Goal: Task Accomplishment & Management: Manage account settings

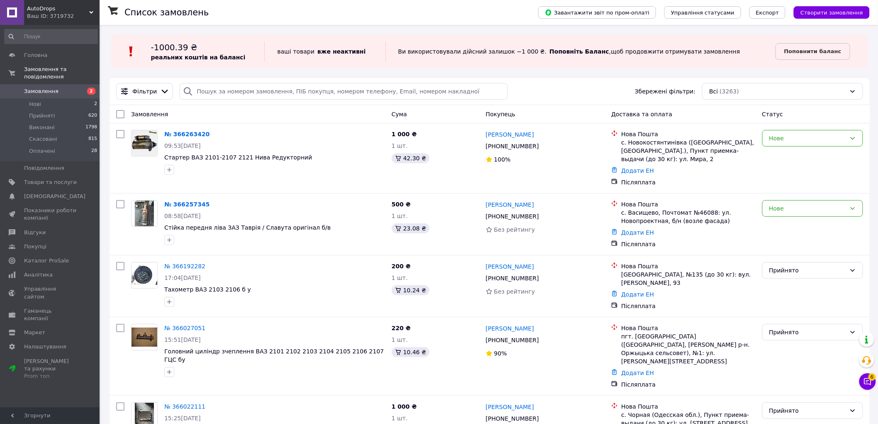
click at [47, 178] on span "Товари та послуги" at bounding box center [50, 181] width 53 height 7
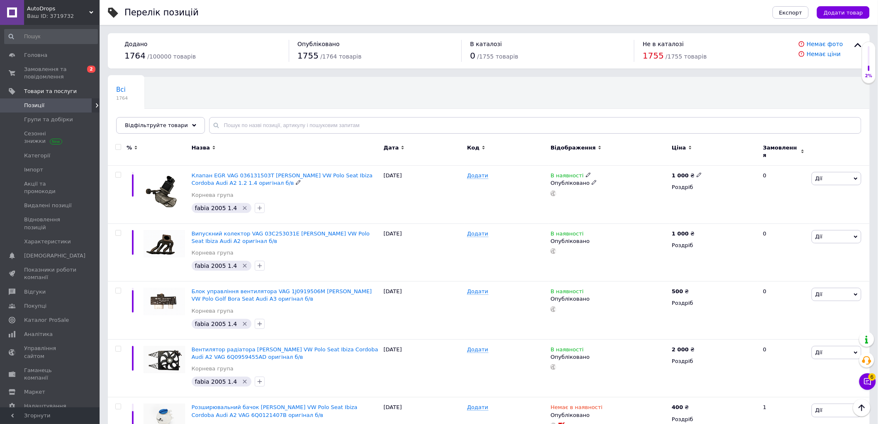
click at [220, 172] on span "Клапан EGR VAG 036131503T [PERSON_NAME] VW Polo Seat Ibiza Cordoba Audi A2 1.2 …" at bounding box center [282, 179] width 181 height 14
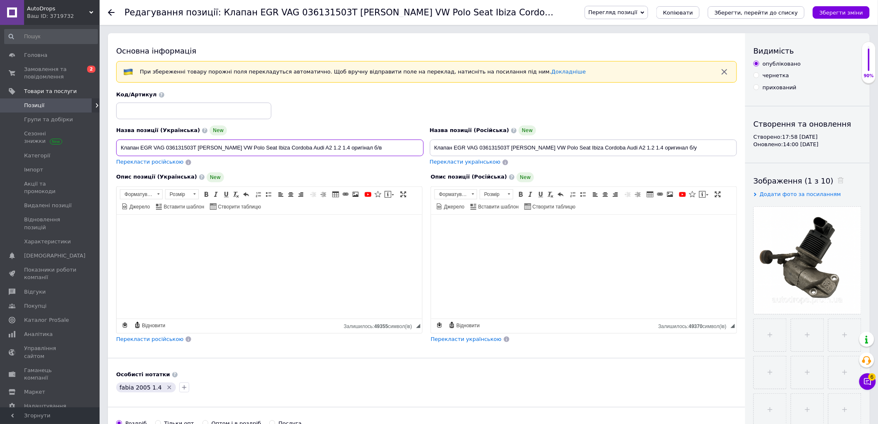
drag, startPoint x: 123, startPoint y: 147, endPoint x: 209, endPoint y: 158, distance: 86.6
click at [209, 158] on div "Назва позиції (Українська) New Клапан EGR VAG 036131503T Skoda Fabia VW Polo Se…" at bounding box center [270, 145] width 314 height 47
click at [289, 177] on div "Опис позиції (Українська) New" at bounding box center [269, 177] width 306 height 10
click at [54, 96] on link "Товари та послуги" at bounding box center [51, 91] width 102 height 14
checkbox input "true"
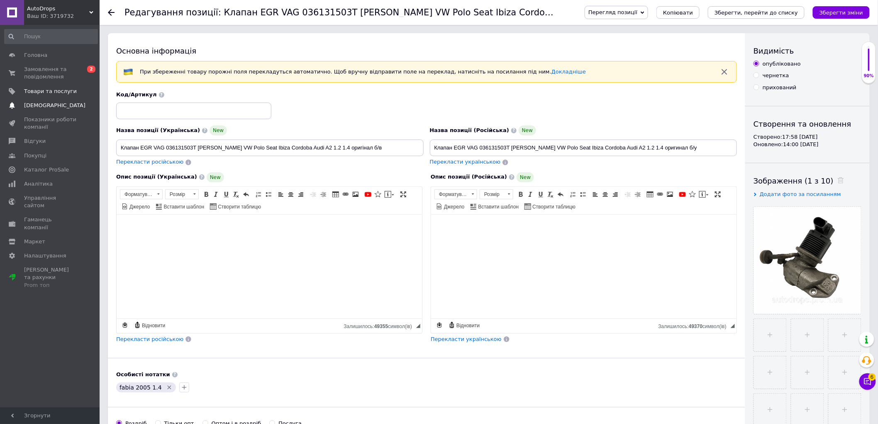
click at [47, 108] on span "[DEMOGRAPHIC_DATA]" at bounding box center [54, 105] width 61 height 7
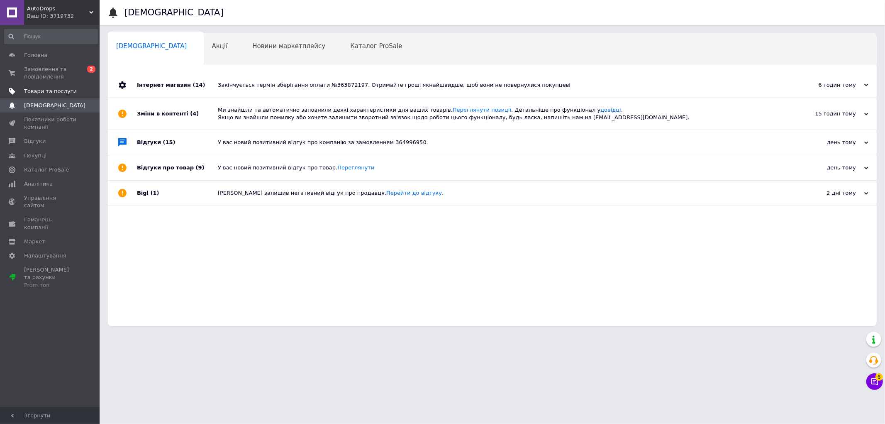
click at [60, 85] on link "Товари та послуги" at bounding box center [51, 91] width 102 height 14
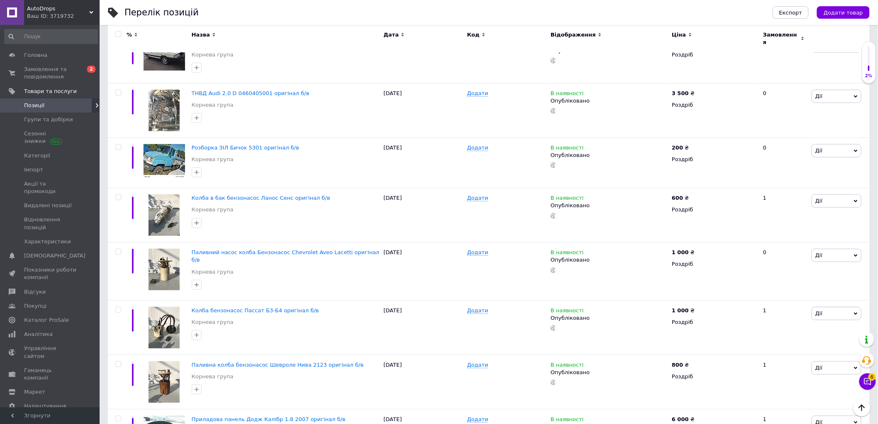
scroll to position [4068, 0]
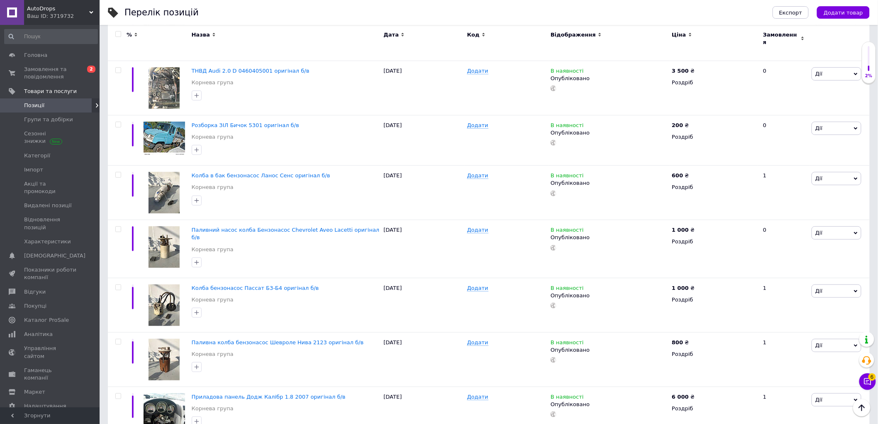
drag, startPoint x: 235, startPoint y: 195, endPoint x: 100, endPoint y: 229, distance: 139.7
click at [49, 316] on span "Каталог ProSale" at bounding box center [46, 319] width 45 height 7
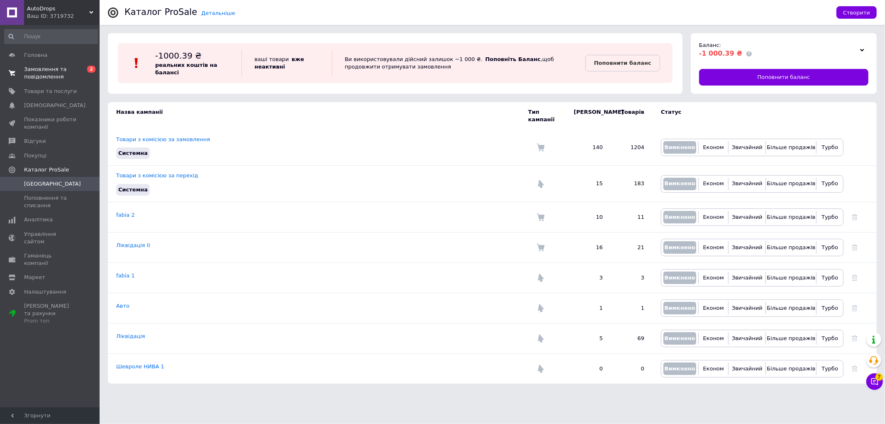
click at [60, 78] on span "Замовлення та повідомлення" at bounding box center [50, 73] width 53 height 15
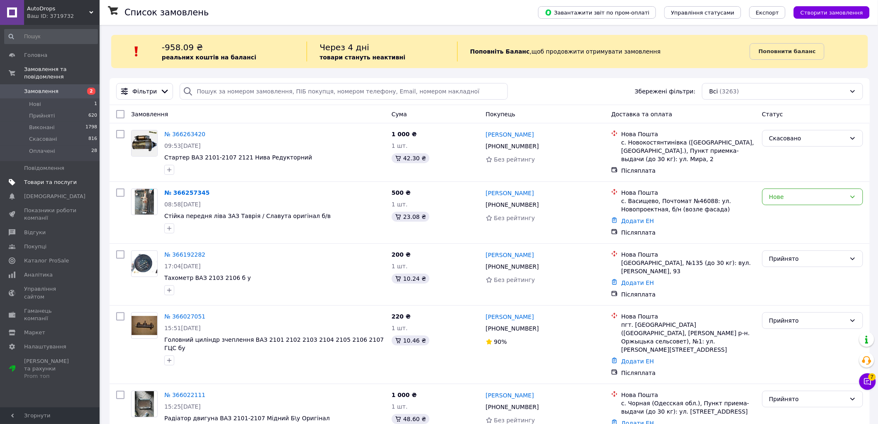
click at [49, 178] on link "Товари та послуги" at bounding box center [51, 182] width 102 height 14
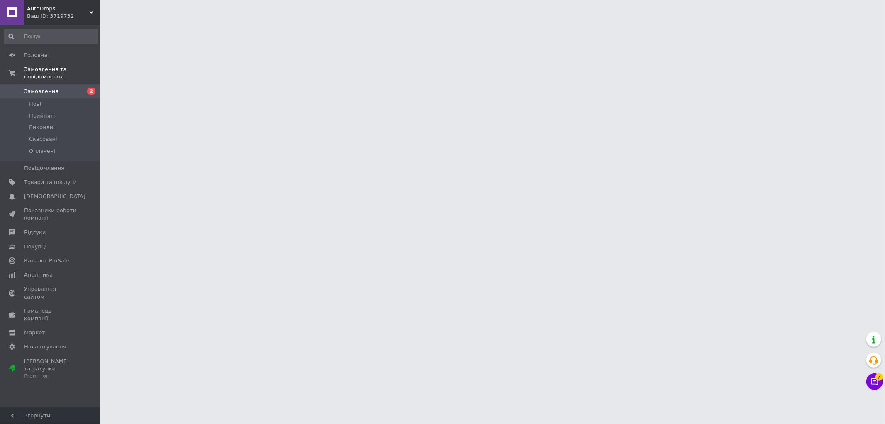
click at [94, 11] on div "AutoDrops Ваш ID: 3719732" at bounding box center [62, 12] width 76 height 25
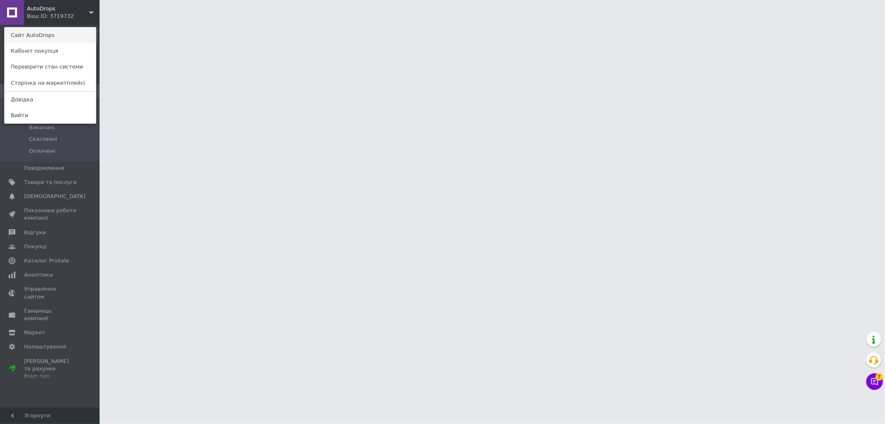
click at [66, 36] on link "Сайт AutoDrops" at bounding box center [50, 35] width 91 height 16
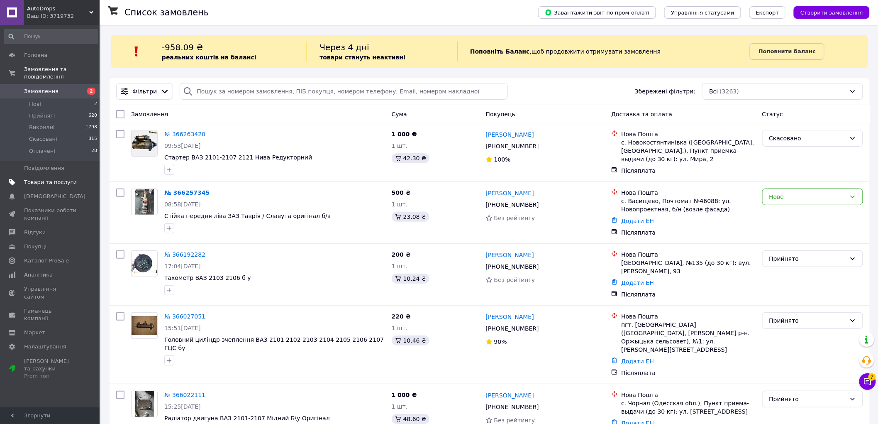
click at [54, 178] on span "Товари та послуги" at bounding box center [50, 181] width 53 height 7
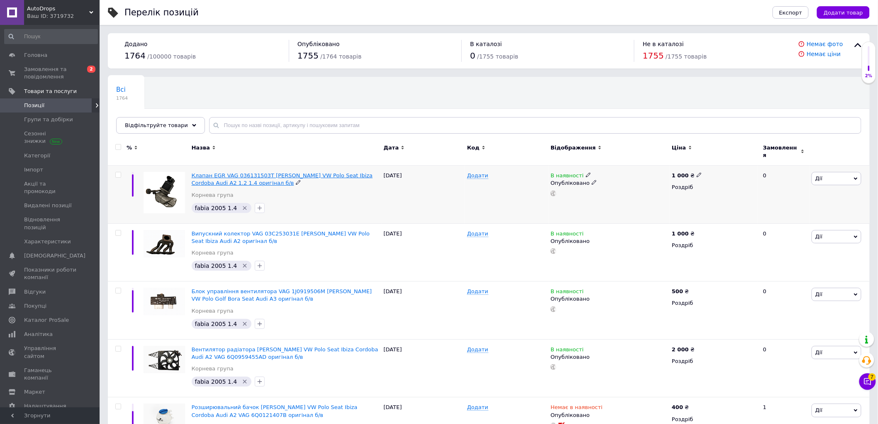
click at [231, 172] on span "Клапан EGR VAG 036131503T [PERSON_NAME] VW Polo Seat Ibiza Cordoba Audi A2 1.2 …" at bounding box center [282, 179] width 181 height 14
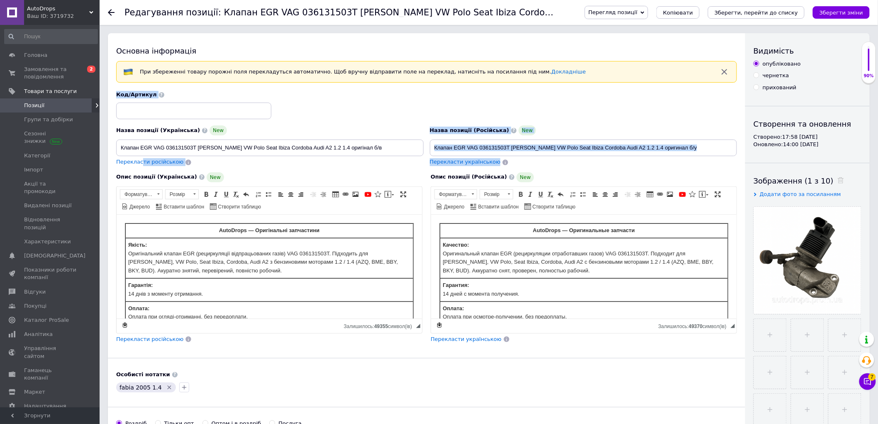
drag, startPoint x: 118, startPoint y: 174, endPoint x: 159, endPoint y: 165, distance: 42.1
click at [140, 160] on div "Назва позиції (Українська) New Клапан EGR VAG 036131503T [PERSON_NAME] VW Polo …" at bounding box center [426, 217] width 621 height 252
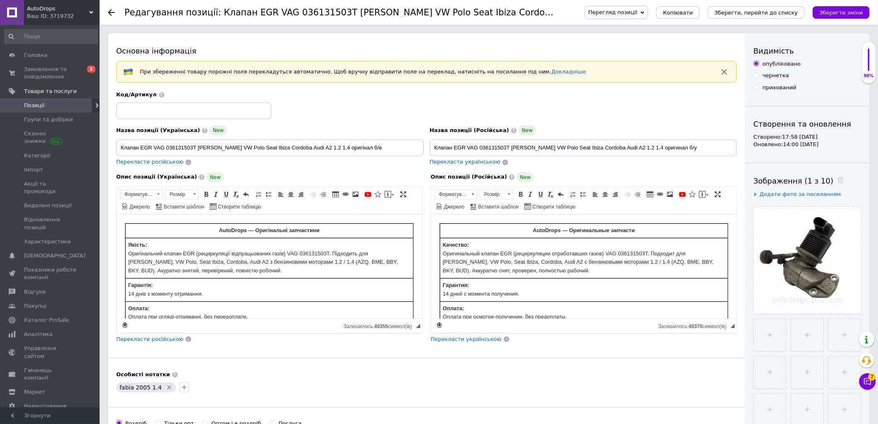
click at [320, 175] on div "Опис позиції (Українська) New" at bounding box center [269, 177] width 306 height 10
click at [150, 206] on span "Джерело" at bounding box center [139, 206] width 22 height 7
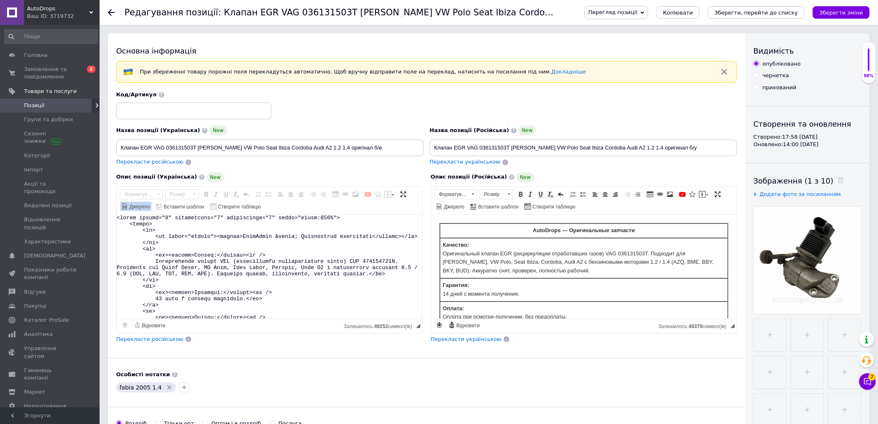
click at [150, 208] on span "Джерело" at bounding box center [139, 206] width 22 height 7
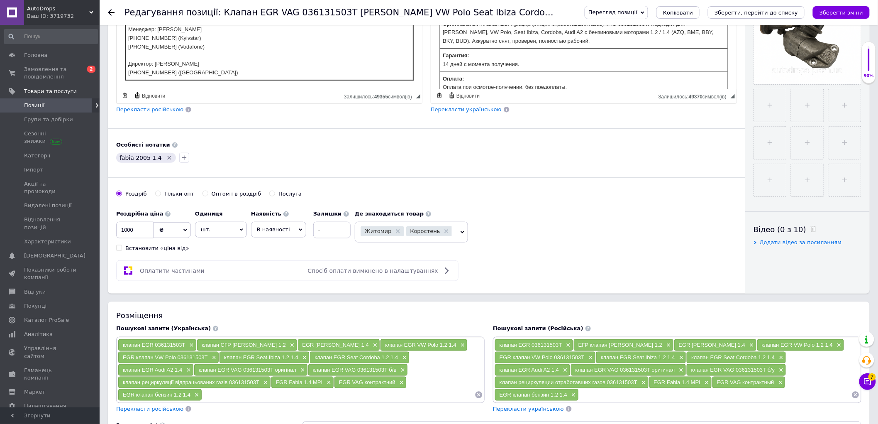
scroll to position [230, 0]
click at [462, 233] on icon at bounding box center [463, 232] width 4 height 4
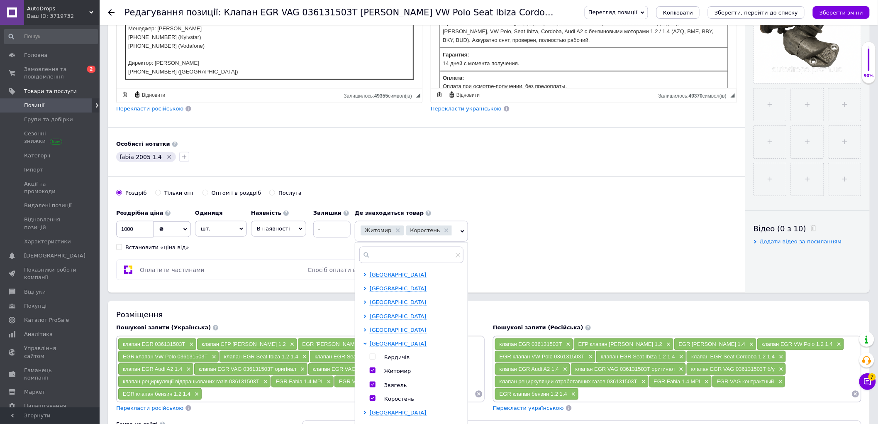
scroll to position [0, 0]
click at [362, 345] on div "[GEOGRAPHIC_DATA] [GEOGRAPHIC_DATA] [GEOGRAPHIC_DATA] [GEOGRAPHIC_DATA] [GEOGRA…" at bounding box center [411, 348] width 112 height 154
click at [365, 345] on icon at bounding box center [365, 344] width 3 height 2
click at [364, 346] on icon at bounding box center [365, 343] width 3 height 3
drag, startPoint x: 382, startPoint y: 387, endPoint x: 439, endPoint y: 358, distance: 63.9
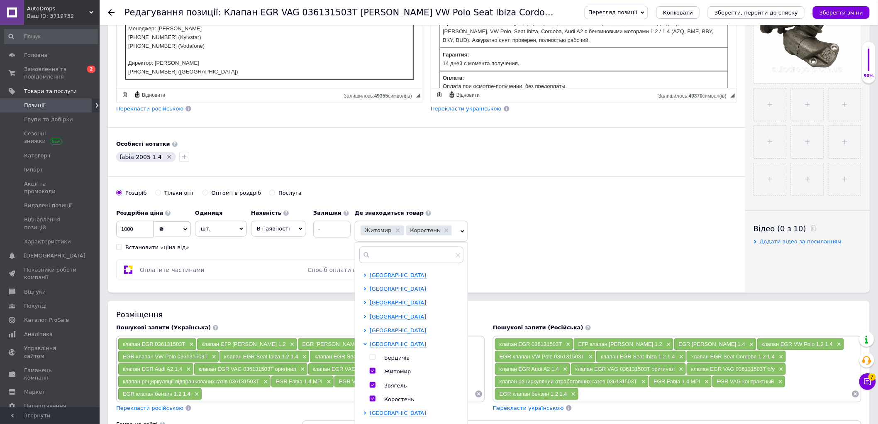
drag, startPoint x: 439, startPoint y: 358, endPoint x: 682, endPoint y: 283, distance: 253.9
click at [688, 281] on div "Основна інформація При збереженні товару порожні поля перекладуться автоматично…" at bounding box center [427, 48] width 638 height 490
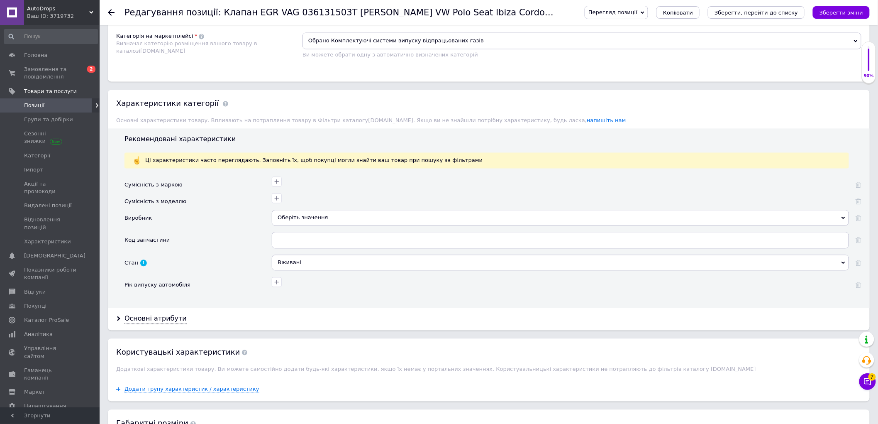
scroll to position [704, 0]
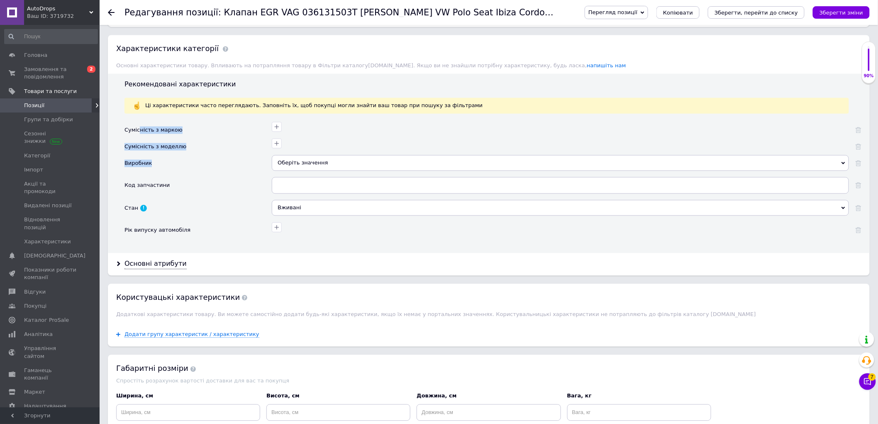
drag, startPoint x: 139, startPoint y: 178, endPoint x: 138, endPoint y: 222, distance: 44.0
click at [138, 222] on div "Сумісність з маркою Сумісність з моделлю Виробник Оберіть значення Код запчасти…" at bounding box center [493, 180] width 737 height 117
click at [276, 130] on icon "button" at bounding box center [277, 126] width 7 height 7
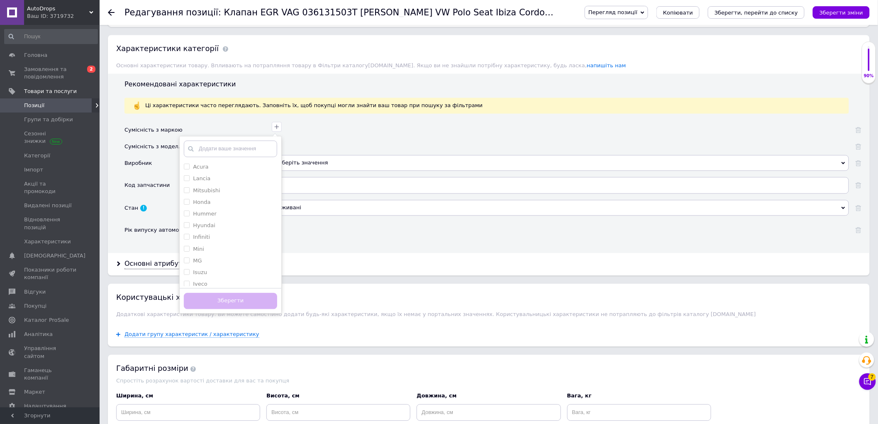
click at [362, 132] on div "Acura Lancia Mitsubishi Honda Hummer Hyundai Infiniti Mini MG Isuzu Iveco JAC J…" at bounding box center [559, 126] width 579 height 12
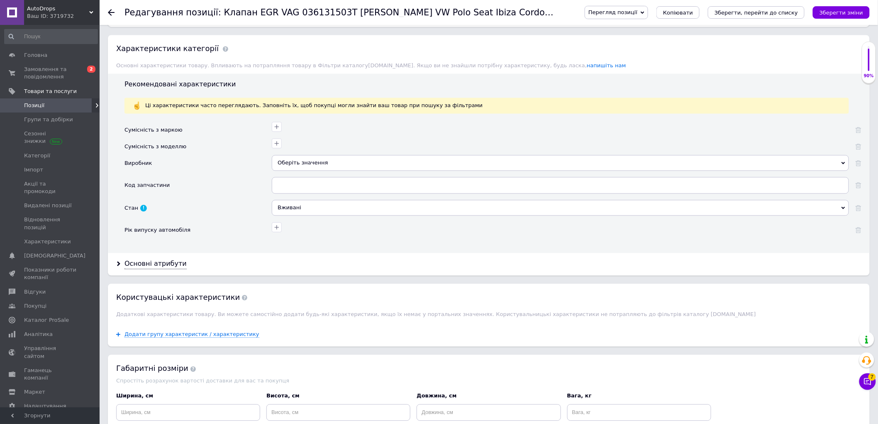
click at [301, 171] on div "Оберіть значення" at bounding box center [560, 163] width 577 height 16
click at [366, 132] on div at bounding box center [559, 126] width 579 height 12
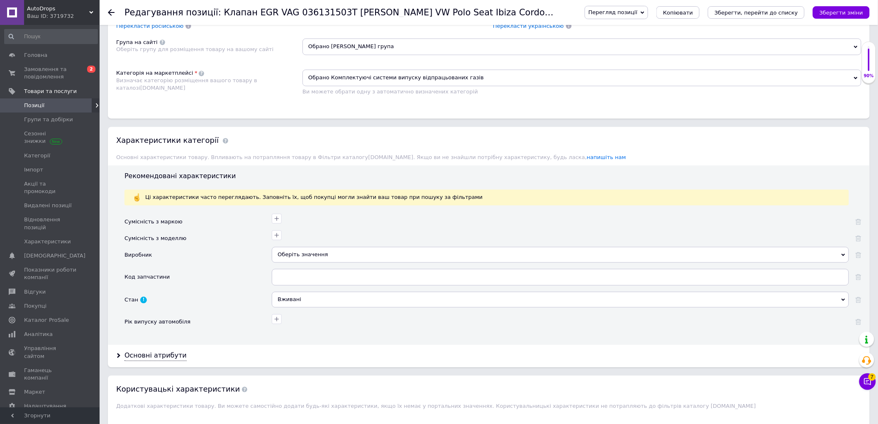
scroll to position [520, 0]
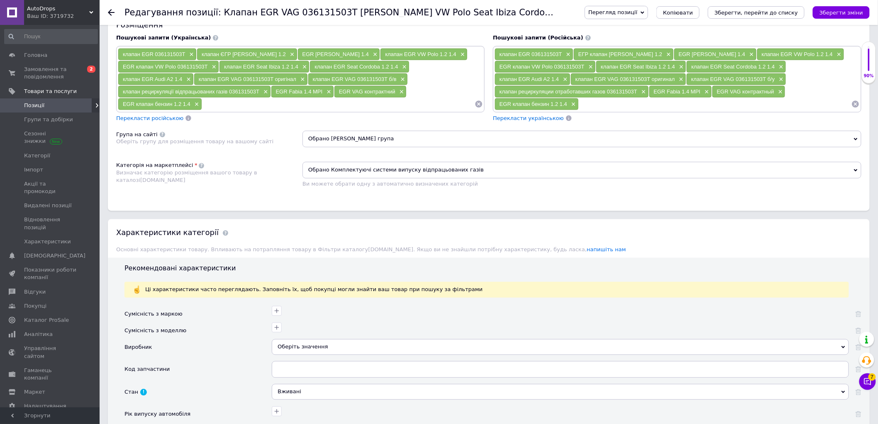
click at [340, 147] on span "Обрано [PERSON_NAME] група" at bounding box center [582, 139] width 559 height 17
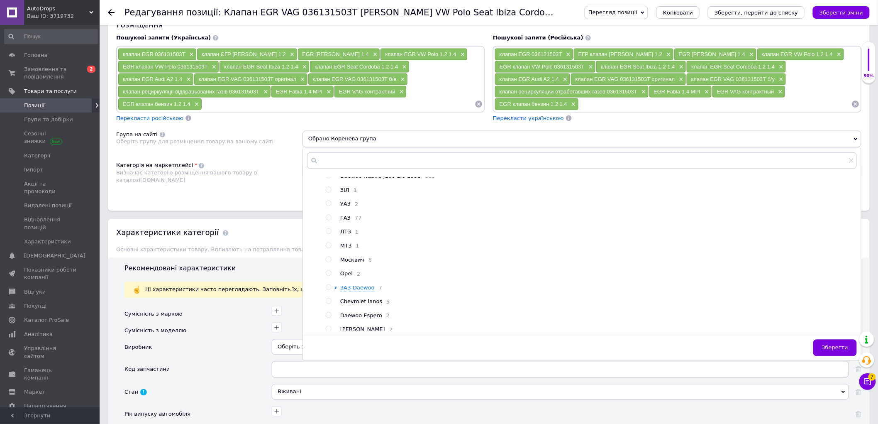
scroll to position [138, 0]
click at [335, 214] on div at bounding box center [337, 210] width 6 height 8
click at [246, 145] on span "Оберіть групу для розміщення товару на вашому сайті" at bounding box center [194, 142] width 157 height 6
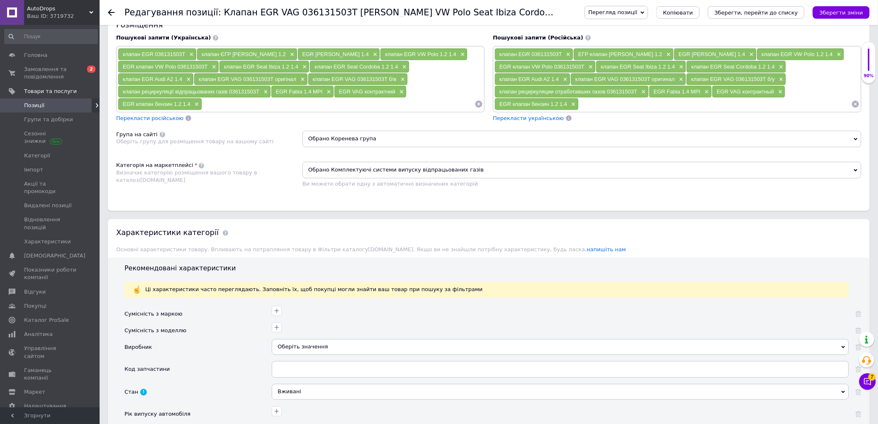
click at [309, 147] on span "Обрано Коренева група" at bounding box center [582, 139] width 559 height 17
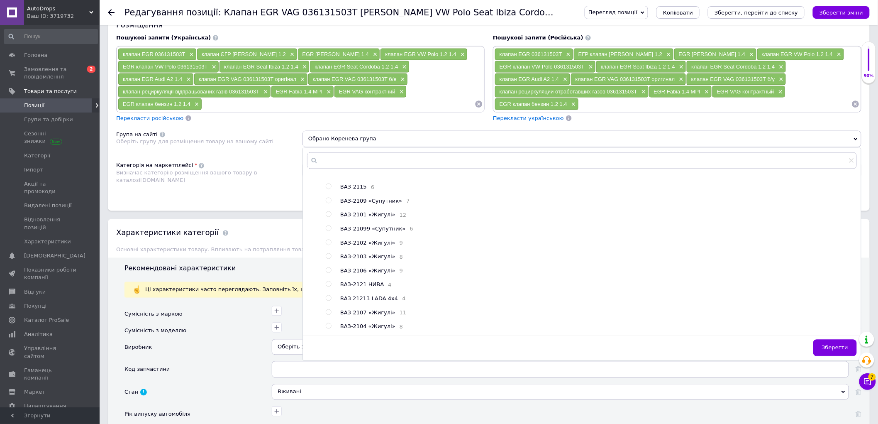
scroll to position [313, 0]
click at [237, 154] on div "Група на сайті Оберіть групу для розміщення товару на вашому сайті" at bounding box center [209, 142] width 186 height 23
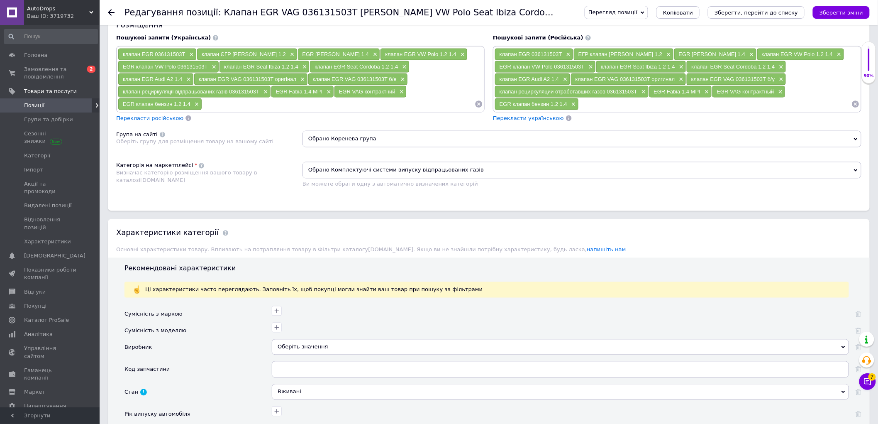
click at [338, 147] on span "Обрано Коренева група" at bounding box center [582, 139] width 559 height 17
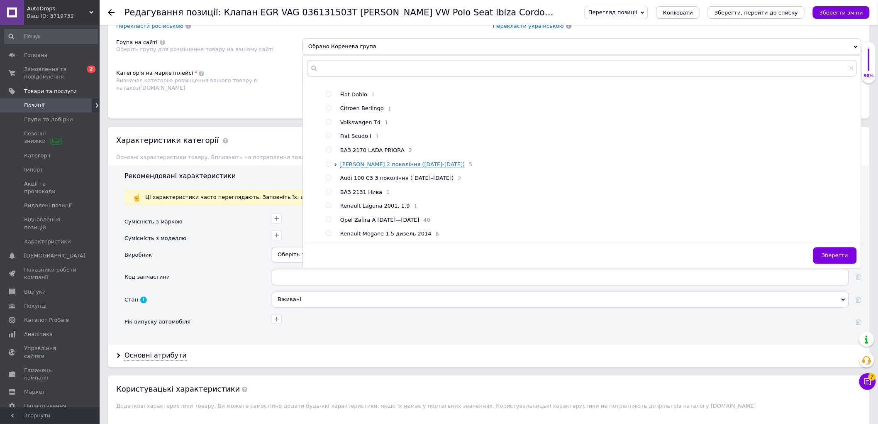
scroll to position [543, 0]
click at [261, 102] on div "Категорія на маркетплейсі Визначає категорію розміщення вашого товару в каталоз…" at bounding box center [209, 86] width 186 height 32
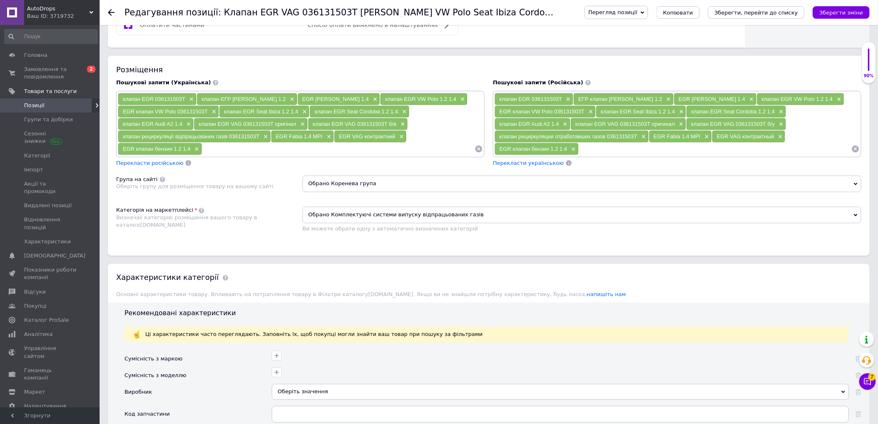
scroll to position [474, 0]
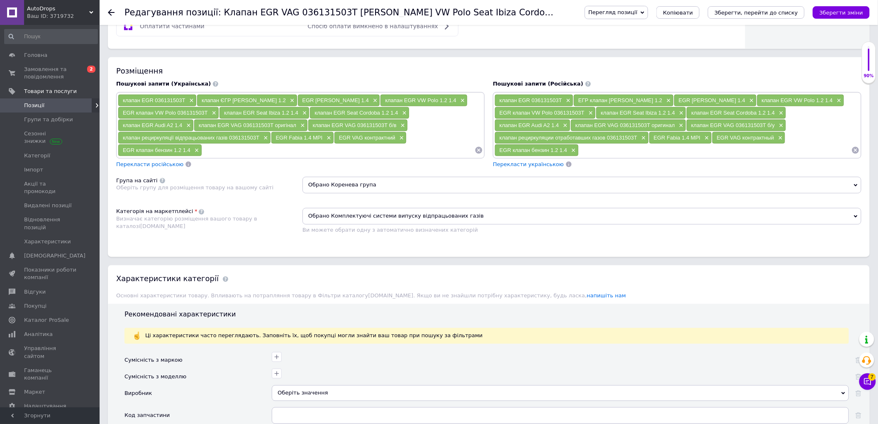
click at [346, 225] on span "Обрано Комплектуючі системи випуску відпрацьованих газів" at bounding box center [582, 216] width 559 height 17
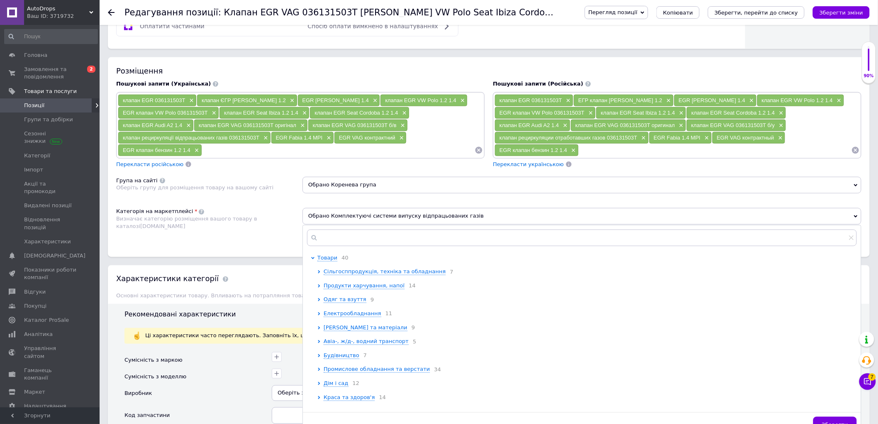
click at [257, 230] on span "Визначає категорію розміщення вашого товару в каталозі [DOMAIN_NAME]" at bounding box center [186, 223] width 141 height 14
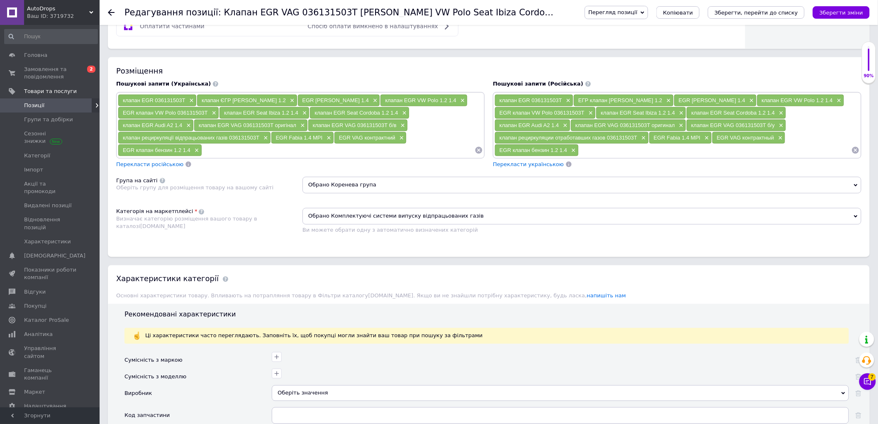
click at [398, 225] on span "Обрано Комплектуючі системи випуску відпрацьованих газів" at bounding box center [582, 216] width 559 height 17
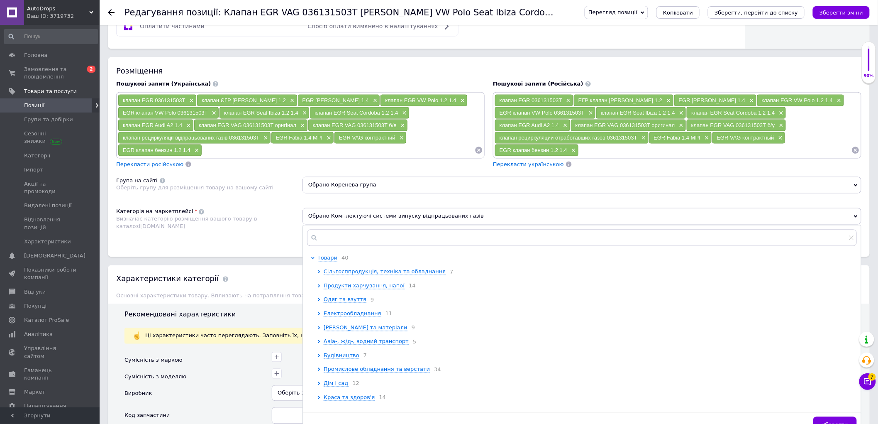
click at [398, 225] on span "Обрано Комплектуючі системи випуску відпрацьованих газів" at bounding box center [582, 216] width 559 height 17
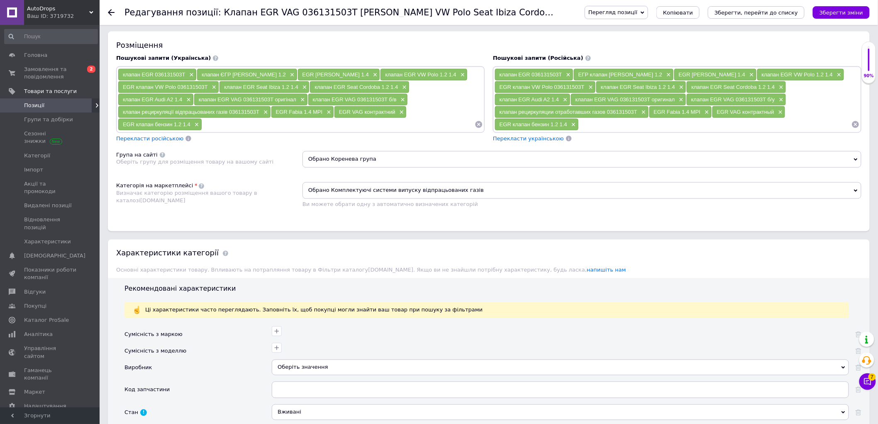
scroll to position [520, 0]
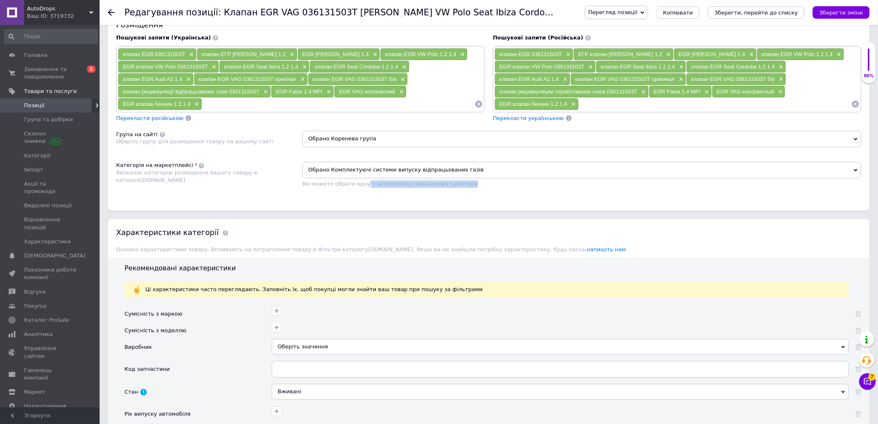
drag, startPoint x: 362, startPoint y: 235, endPoint x: 457, endPoint y: 235, distance: 95.5
click at [457, 188] on div "Ви можете обрати одну з автоматично визначених категорій" at bounding box center [582, 184] width 559 height 7
click at [503, 188] on div "Ви можете обрати одну з автоматично визначених категорій" at bounding box center [582, 184] width 559 height 7
click at [516, 210] on div "Розміщення Пошукові запити (Українська) клапан EGR 036131503T × клапан ЄГР [PER…" at bounding box center [489, 110] width 762 height 199
drag, startPoint x: 517, startPoint y: 242, endPoint x: 465, endPoint y: 246, distance: 51.6
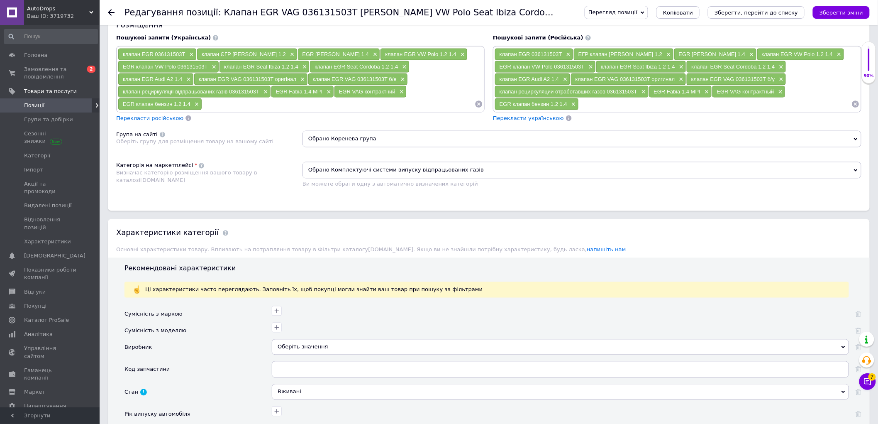
click at [465, 210] on div "Розміщення Пошукові запити (Українська) клапан EGR 036131503T × клапан ЄГР [PER…" at bounding box center [489, 110] width 762 height 199
checkbox input "true"
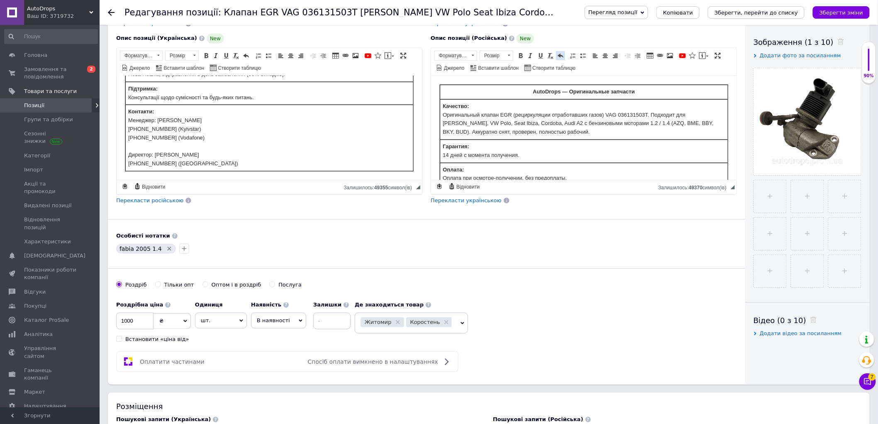
scroll to position [230, 0]
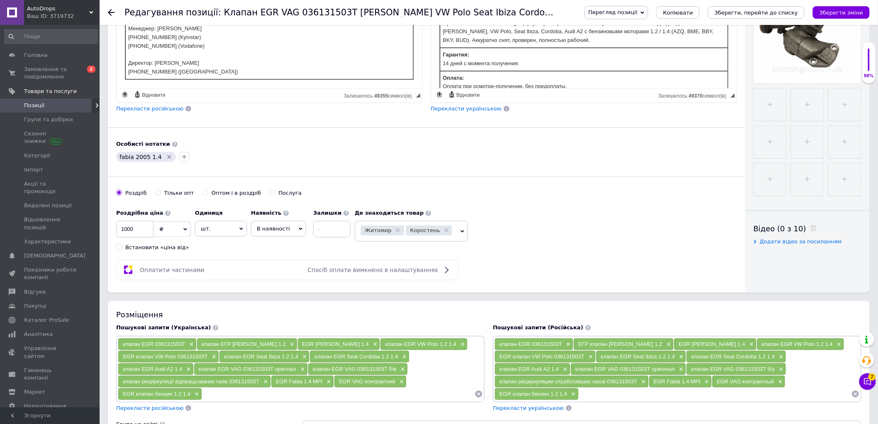
click at [42, 100] on link "Позиції" at bounding box center [51, 105] width 102 height 14
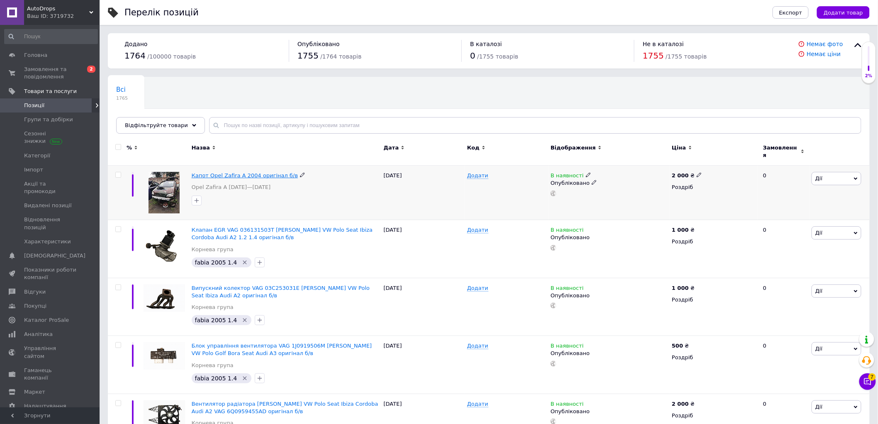
click at [242, 172] on span "Капот Opel Zafira A 2004 оригінал б/в" at bounding box center [245, 175] width 106 height 6
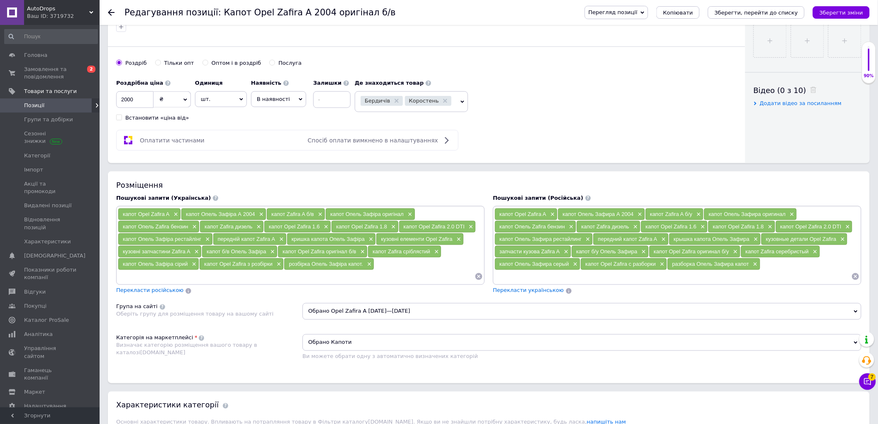
scroll to position [507, 0]
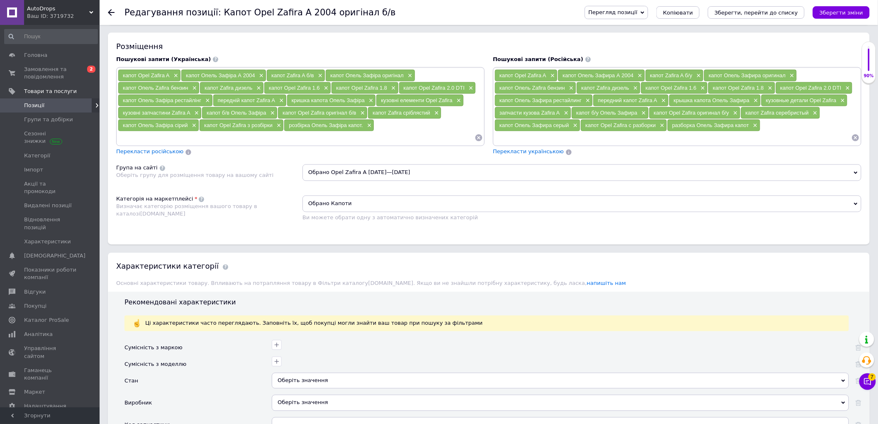
click at [376, 212] on span "Обрано Капоти" at bounding box center [582, 203] width 559 height 17
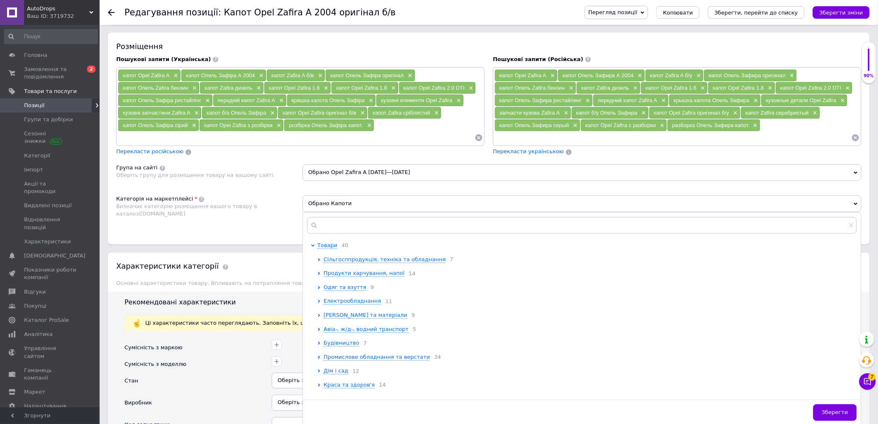
click at [376, 212] on span "Обрано Капоти" at bounding box center [582, 203] width 559 height 17
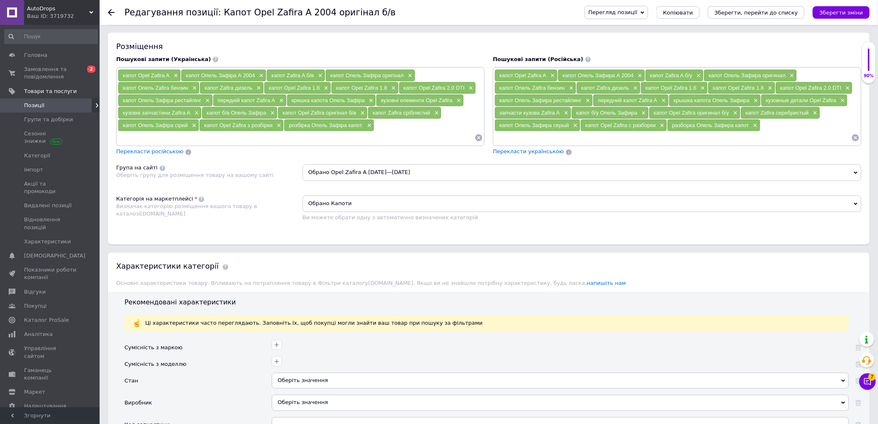
click at [376, 212] on span "Обрано Капоти" at bounding box center [582, 203] width 559 height 17
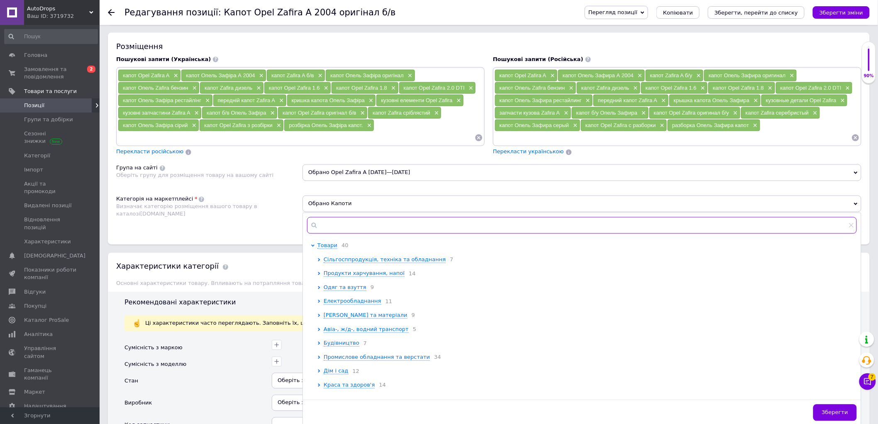
click at [370, 234] on input "text" at bounding box center [582, 225] width 550 height 17
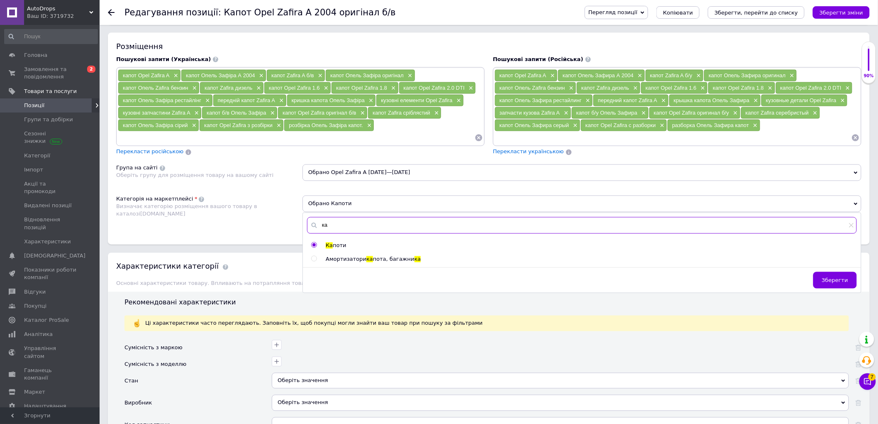
type input "к"
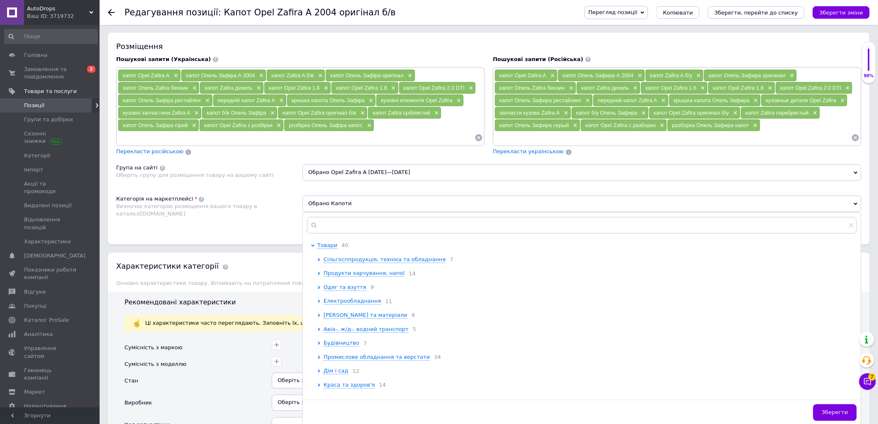
click at [268, 244] on div "Розміщення Пошукові запити (Українська) капот Opel Zafira A × капот Опель Зафір…" at bounding box center [489, 139] width 762 height 212
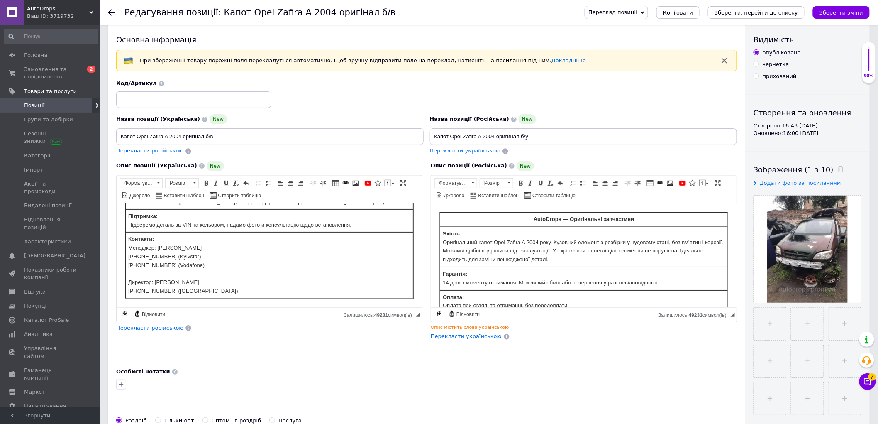
scroll to position [0, 0]
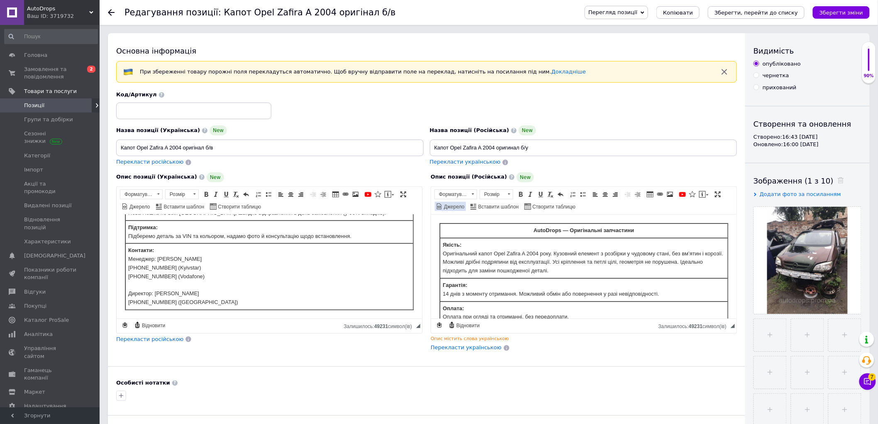
click at [465, 207] on span "Джерело" at bounding box center [454, 206] width 22 height 7
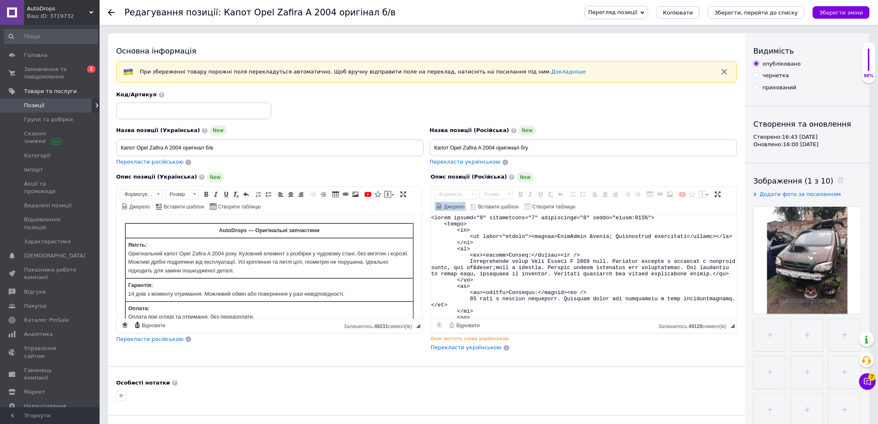
click at [465, 209] on span "Джерело" at bounding box center [454, 206] width 22 height 7
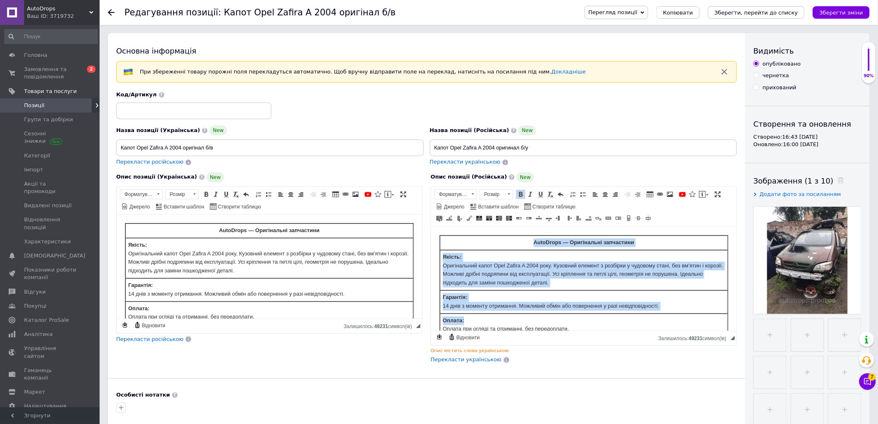
drag, startPoint x: 438, startPoint y: 235, endPoint x: 576, endPoint y: 317, distance: 160.0
click at [576, 317] on html "AutoDrops — Оригінальні запчастини Якість: Оригінальний капот Opel Zafira A 200…" at bounding box center [583, 341] width 305 height 231
click at [465, 206] on span "Джерело" at bounding box center [454, 206] width 22 height 7
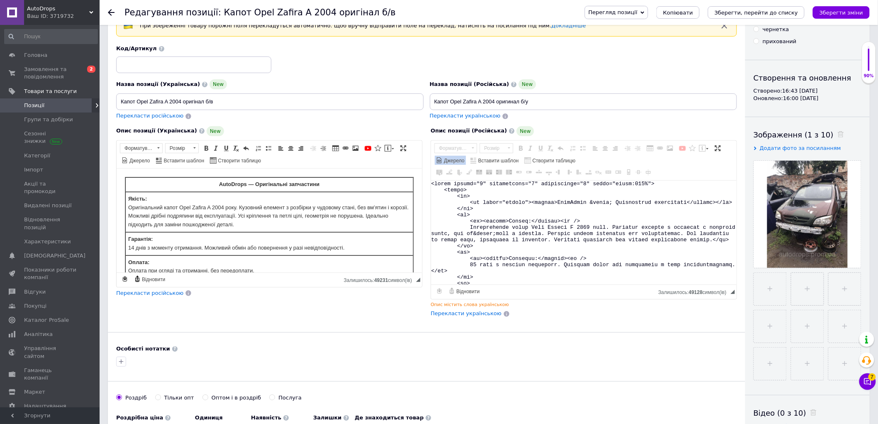
drag, startPoint x: 472, startPoint y: 279, endPoint x: 385, endPoint y: 76, distance: 220.5
click at [385, 76] on div "Назва позиції (Українська) New Капот Opel Zafira A 2004 оригінал б/в Перекласти…" at bounding box center [426, 181] width 621 height 273
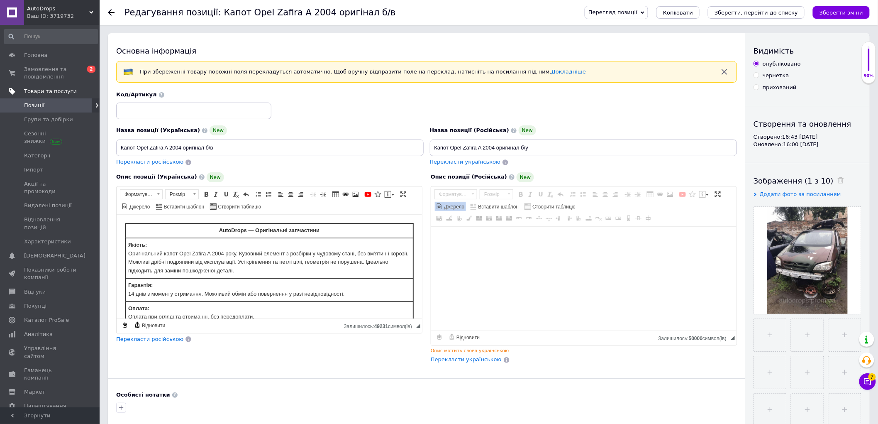
click at [56, 91] on span "Товари та послуги" at bounding box center [50, 91] width 53 height 7
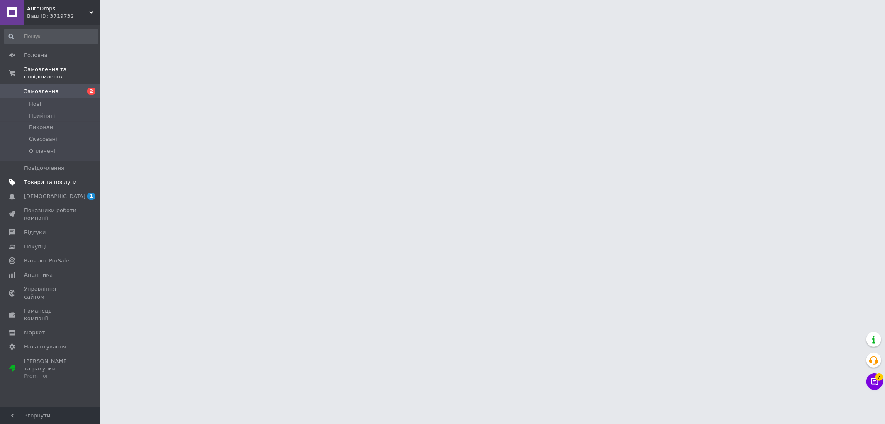
click at [47, 180] on link "Товари та послуги" at bounding box center [51, 182] width 102 height 14
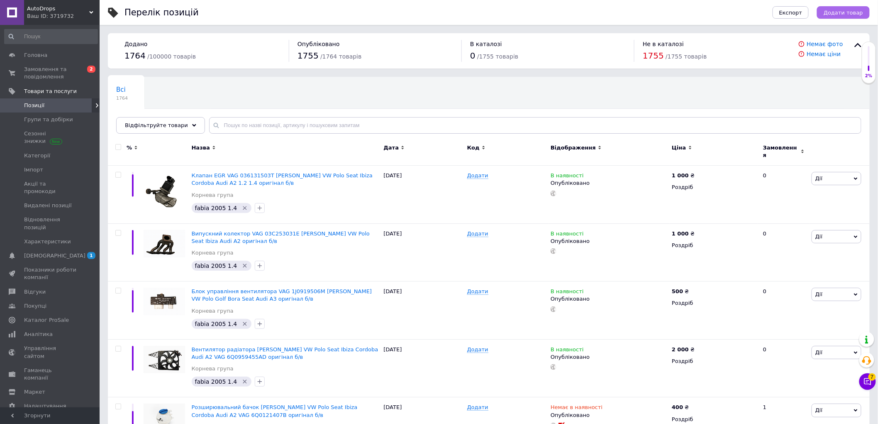
click at [853, 11] on span "Додати товар" at bounding box center [843, 13] width 39 height 6
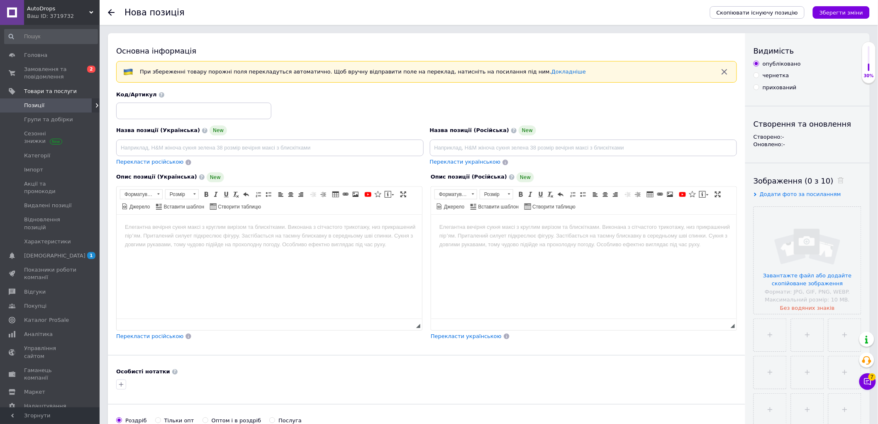
click at [462, 3] on div "Нова позиція" at bounding box center [413, 12] width 577 height 25
click at [46, 110] on link "Позиції" at bounding box center [51, 105] width 102 height 14
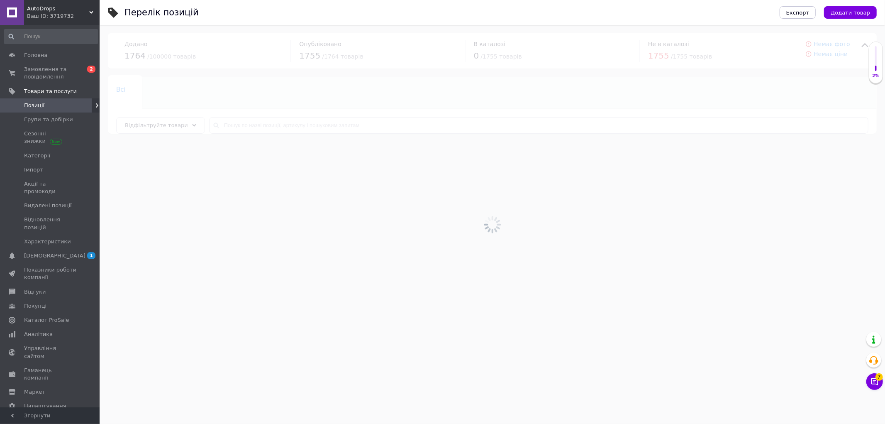
click at [850, 13] on span "Додати товар" at bounding box center [850, 13] width 39 height 6
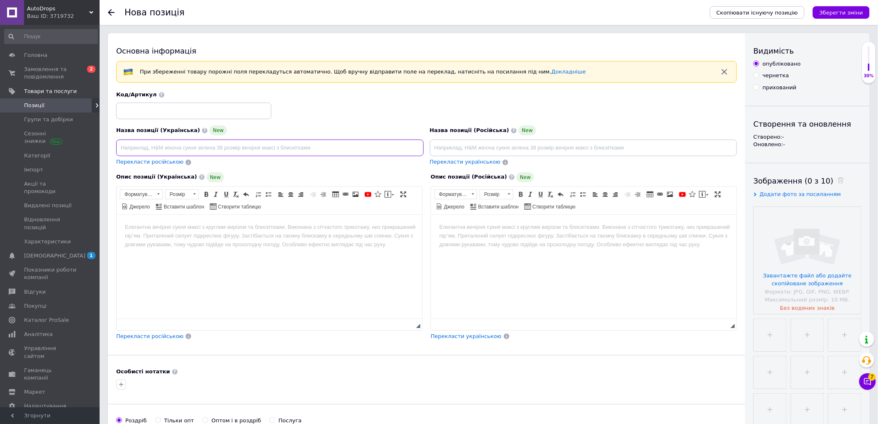
click at [193, 151] on input at bounding box center [270, 147] width 308 height 17
click at [134, 139] on input at bounding box center [270, 147] width 308 height 17
click at [233, 239] on html at bounding box center [268, 226] width 305 height 25
click at [158, 335] on span "Перекласти російською" at bounding box center [149, 336] width 67 height 6
click at [166, 338] on span "Перекласти російською" at bounding box center [149, 336] width 67 height 6
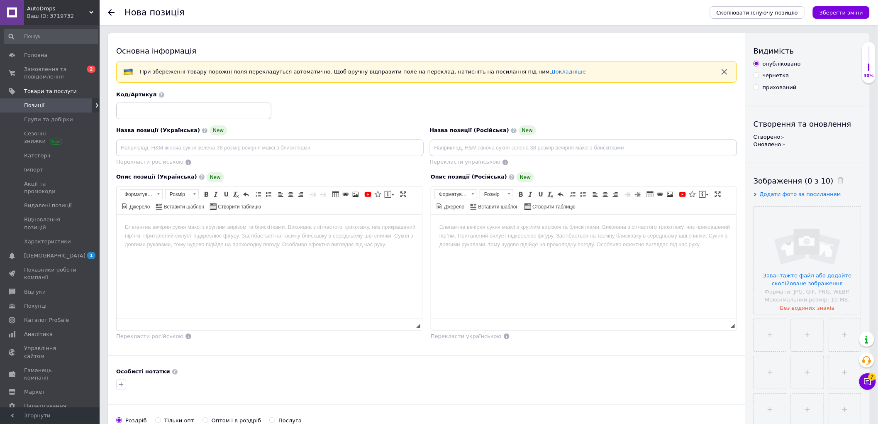
click at [266, 359] on div "Основна інформація При збереженні товару порожні поля перекладуться автоматично…" at bounding box center [427, 276] width 638 height 487
click at [184, 336] on div at bounding box center [188, 336] width 8 height 7
click at [227, 209] on span "Панель інструментів редактора Форматування Форматування Розмір Розмір Жирний Сп…" at bounding box center [269, 201] width 305 height 28
click at [242, 204] on span "Панель інструментів редактора Форматування Форматування Розмір Розмір Жирний Сп…" at bounding box center [269, 201] width 305 height 28
